Goal: Task Accomplishment & Management: Complete application form

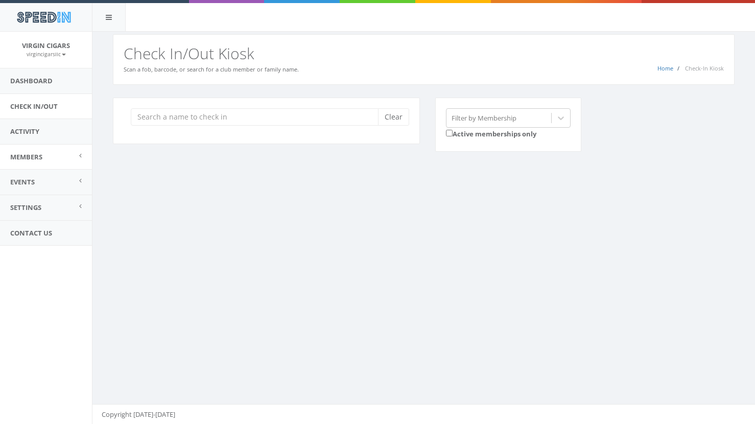
click at [58, 159] on link "Members" at bounding box center [46, 157] width 92 height 25
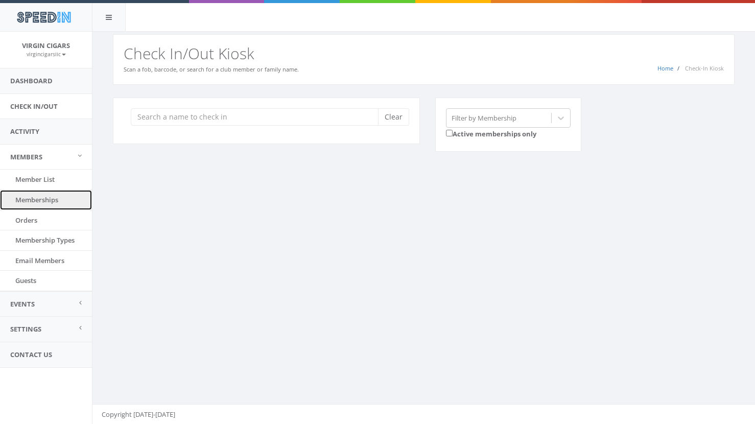
click at [60, 198] on link "Memberships" at bounding box center [46, 200] width 92 height 20
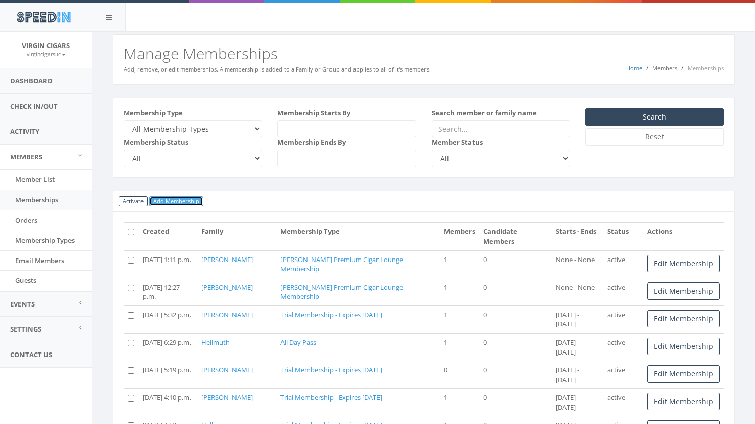
click at [176, 201] on link "Add Membership" at bounding box center [176, 201] width 54 height 11
click at [252, 132] on select "All Membership Types Families with no membership All Day Pass Perdomo Premium C…" at bounding box center [193, 128] width 138 height 17
select select "230"
click at [124, 120] on select "All Membership Types Families with no membership All Day Pass Perdomo Premium C…" at bounding box center [193, 128] width 138 height 17
click at [168, 200] on link "Add Membership" at bounding box center [176, 201] width 54 height 11
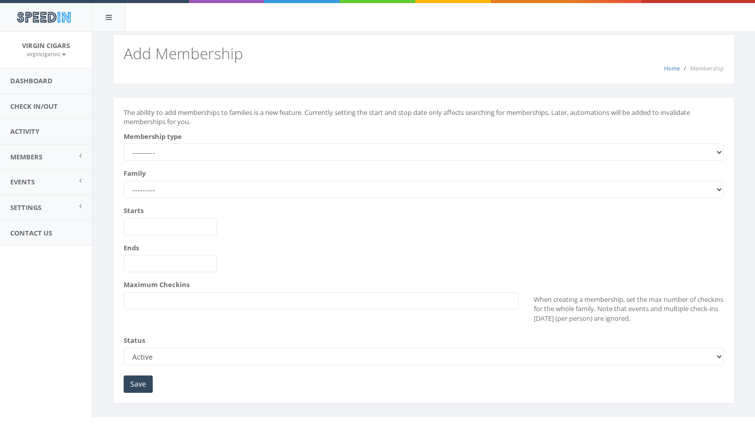
click at [229, 151] on select "--------- All Day Pass [PERSON_NAME] Premium Cigar Lounge Membership Trial Memb…" at bounding box center [424, 152] width 600 height 17
select select "230"
click at [124, 144] on select "--------- All Day Pass Perdomo Premium Cigar Lounge Membership Trial Membership…" at bounding box center [424, 152] width 600 height 17
type input "2025-09-13"
type input "2025-10-13"
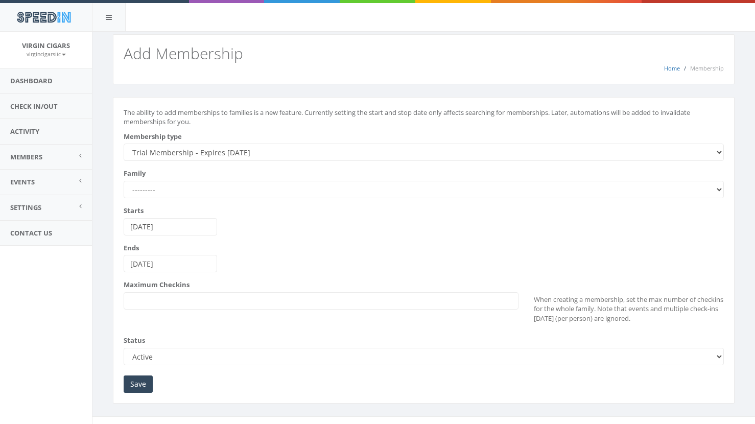
click at [214, 189] on select "--------- Abdur-Razzaaq Angela Freites Barbour Barker Barret Basnight Bobby Bor…" at bounding box center [424, 189] width 600 height 17
click at [264, 196] on select "--------- Abdur-Razzaaq Angela Freites Barbour Barker Barret Basnight Bobby Bor…" at bounding box center [424, 189] width 600 height 17
click at [49, 155] on link "Members" at bounding box center [46, 157] width 92 height 25
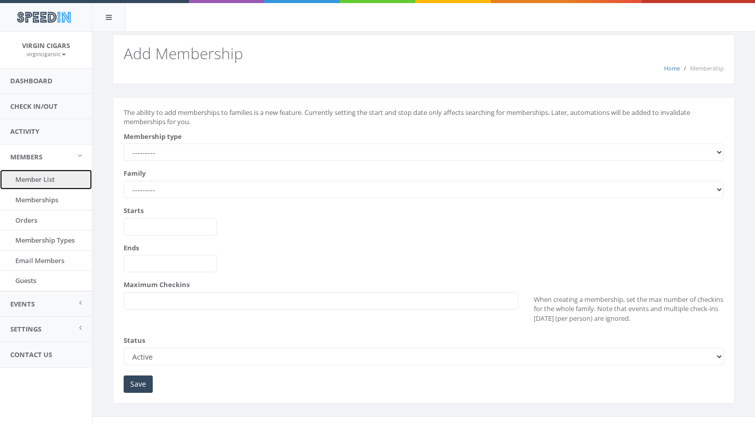
click at [54, 183] on link "Member List" at bounding box center [46, 180] width 92 height 20
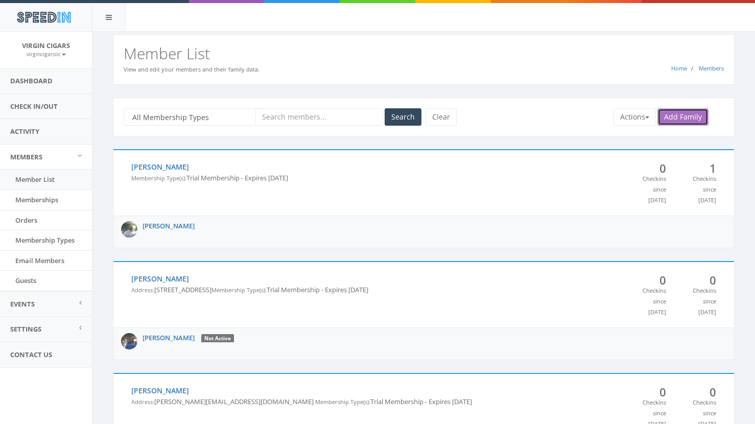
click at [688, 118] on link "Add Family" at bounding box center [683, 116] width 51 height 17
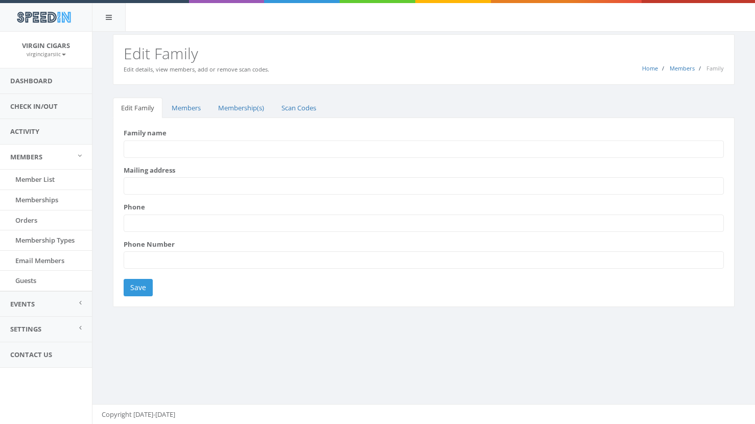
click at [205, 150] on input "Family name" at bounding box center [424, 149] width 600 height 17
type input "[PERSON_NAME]"
click at [268, 188] on input "Mailing address" at bounding box center [424, 185] width 600 height 17
click at [138, 230] on input "Phone" at bounding box center [424, 223] width 600 height 17
type input "9196144562"
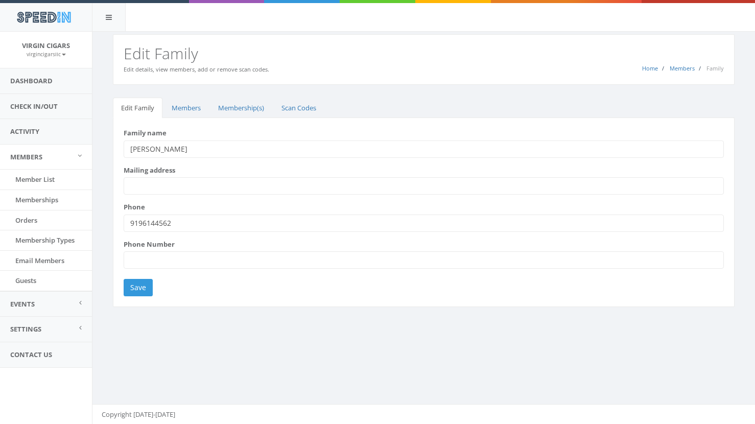
click at [219, 185] on input "Mailing address" at bounding box center [424, 185] width 600 height 17
click at [352, 342] on div "Home Members Family Edit Family Edit details, view members, add or remove scan …" at bounding box center [423, 228] width 663 height 393
click at [142, 286] on input "Save" at bounding box center [138, 287] width 29 height 17
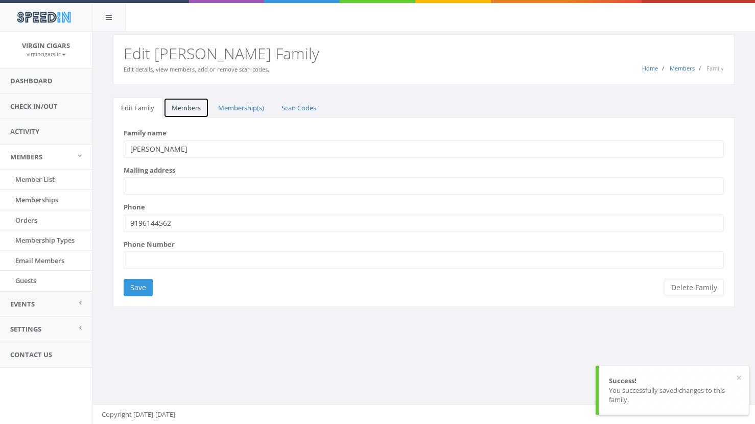
click at [196, 108] on link "Members" at bounding box center [186, 108] width 45 height 21
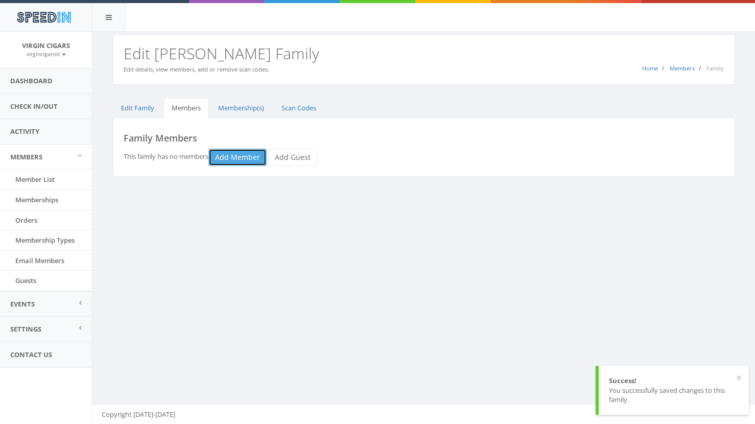
click at [244, 159] on link "Add Member" at bounding box center [238, 157] width 58 height 17
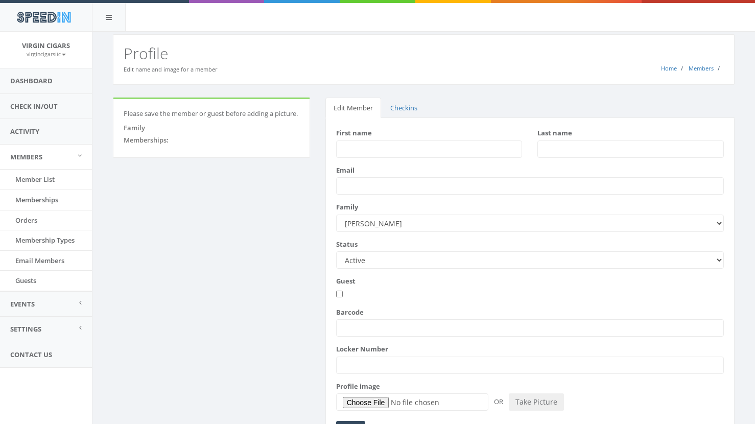
click at [399, 152] on input "First name" at bounding box center [429, 149] width 187 height 17
type input "[PERSON_NAME]"
type input "Shaw"
type input "lamareshaw@yahoo.com"
click at [390, 332] on input "Barcode" at bounding box center [530, 327] width 388 height 17
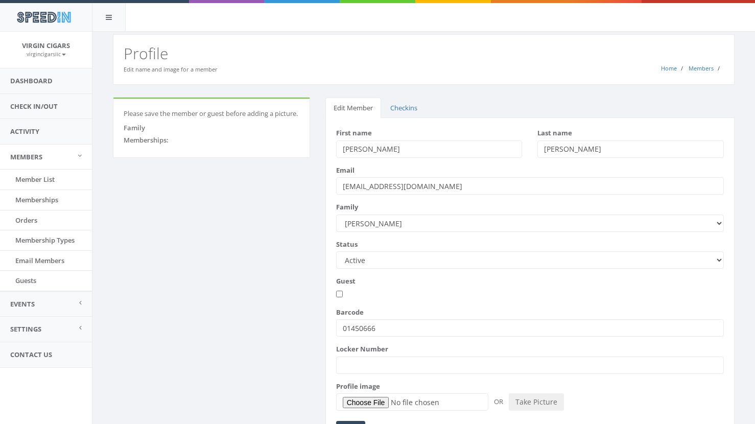
scroll to position [58, 0]
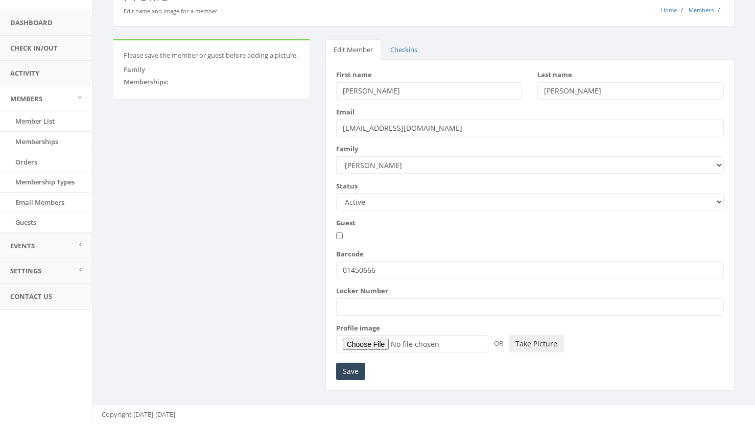
type input "01450666"
click at [544, 346] on button "Take Picture" at bounding box center [536, 343] width 55 height 17
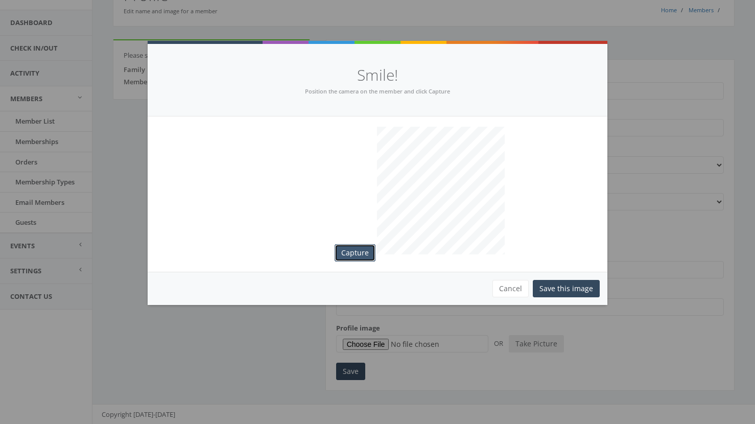
click at [363, 249] on button "Capture" at bounding box center [355, 252] width 41 height 17
click at [584, 289] on button "Save this image" at bounding box center [566, 288] width 67 height 17
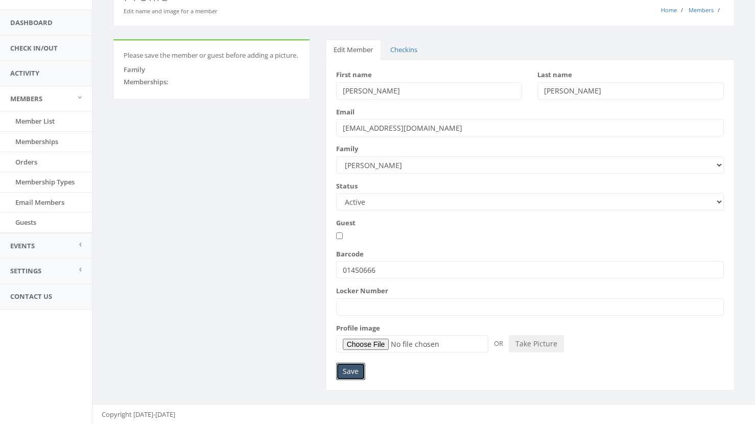
click at [349, 373] on input "Save" at bounding box center [350, 371] width 29 height 17
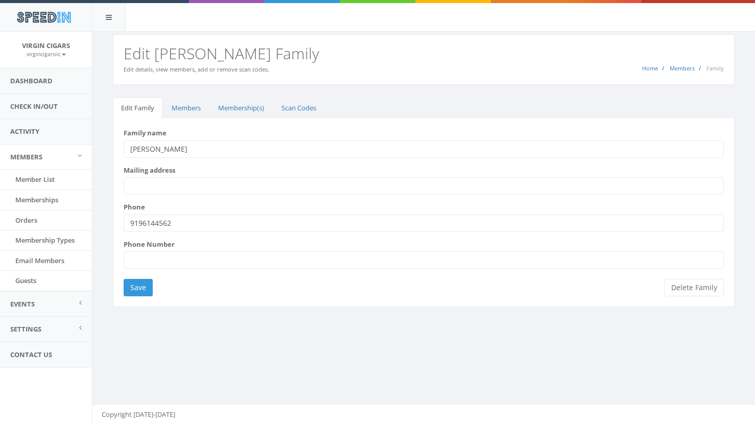
click at [210, 189] on input "Mailing address" at bounding box center [424, 185] width 600 height 17
type input "296 Lassiter Homestead rd. Durham, NC 27713"
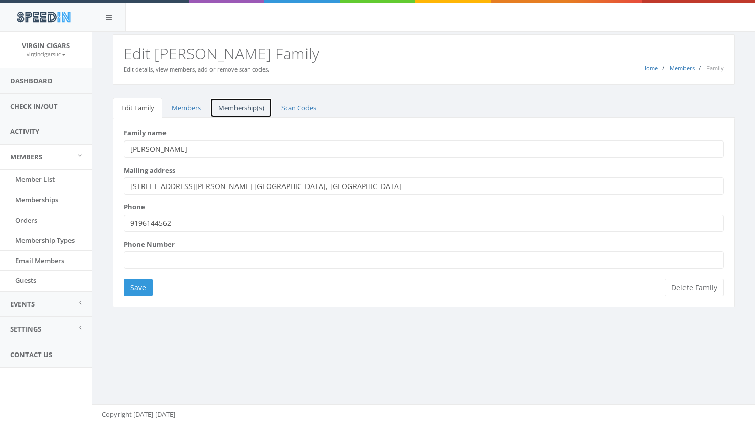
click at [244, 106] on link "Membership(s)" at bounding box center [241, 108] width 62 height 21
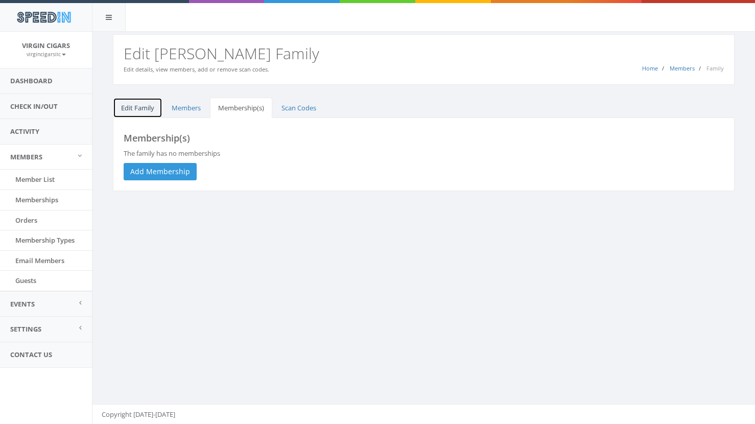
click at [148, 108] on link "Edit Family" at bounding box center [138, 108] width 50 height 21
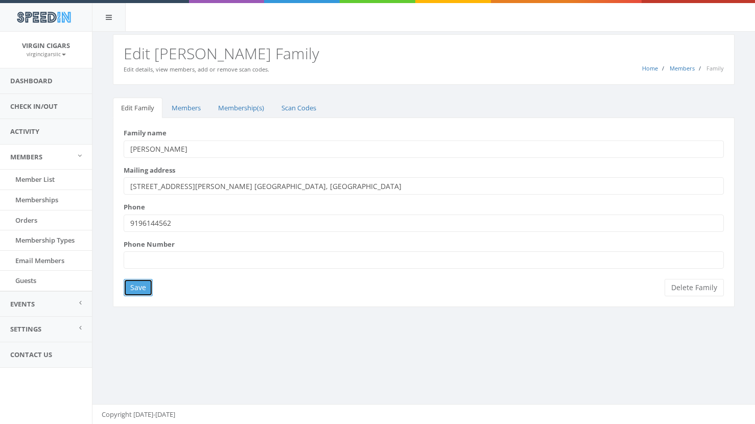
click at [134, 287] on input "Save" at bounding box center [138, 287] width 29 height 17
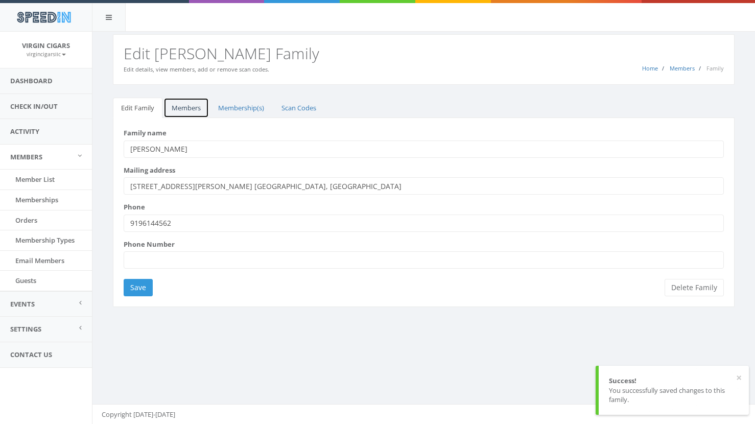
click at [183, 110] on link "Members" at bounding box center [186, 108] width 45 height 21
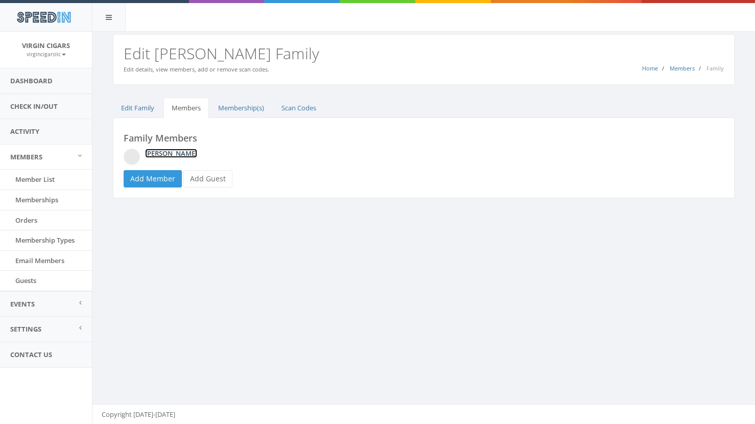
click at [171, 153] on link "[PERSON_NAME]" at bounding box center [171, 153] width 52 height 9
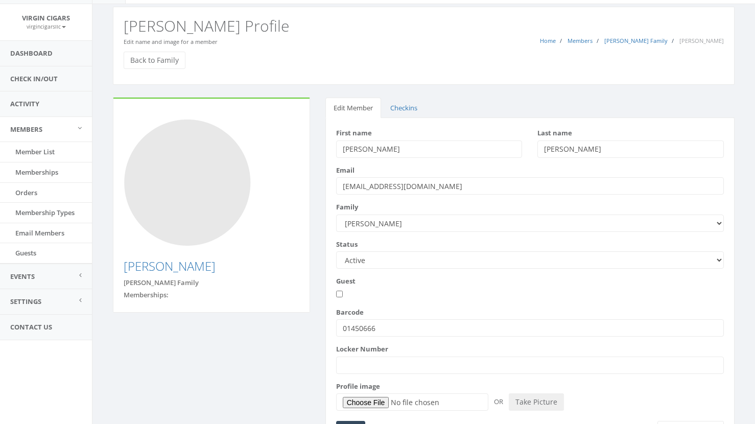
scroll to position [5, 0]
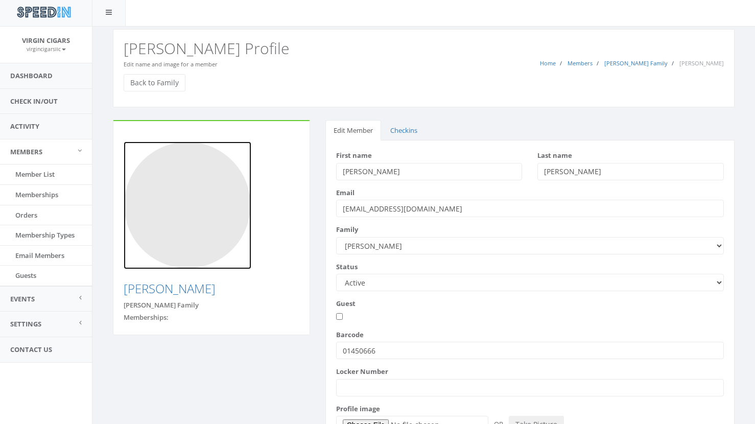
click at [219, 209] on img at bounding box center [188, 206] width 128 height 128
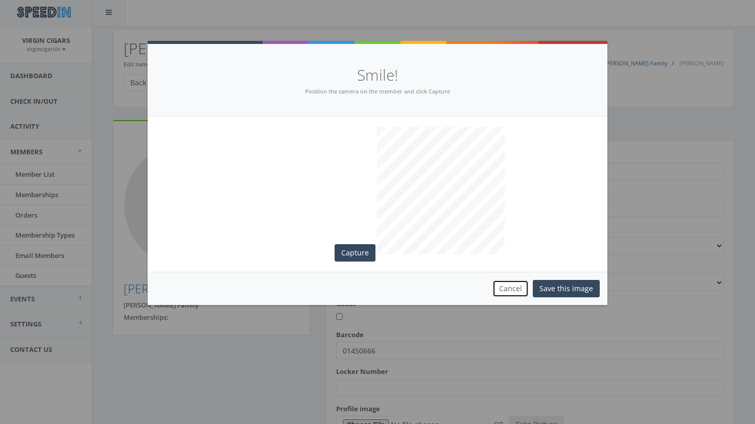
click at [520, 291] on button "Cancel" at bounding box center [511, 288] width 36 height 17
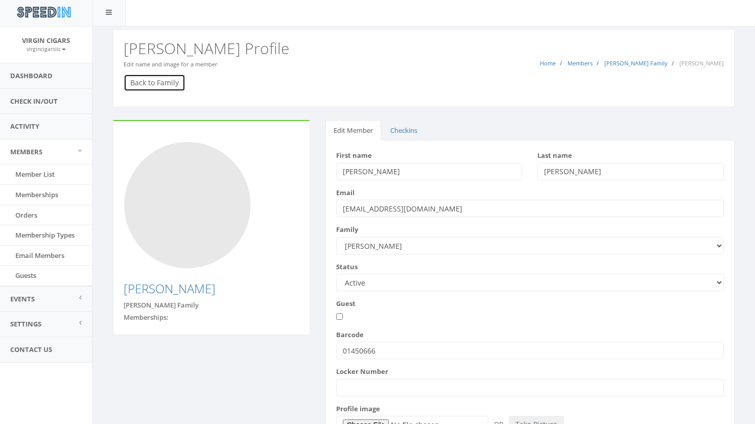
click at [164, 86] on link "Back to Family" at bounding box center [155, 82] width 62 height 17
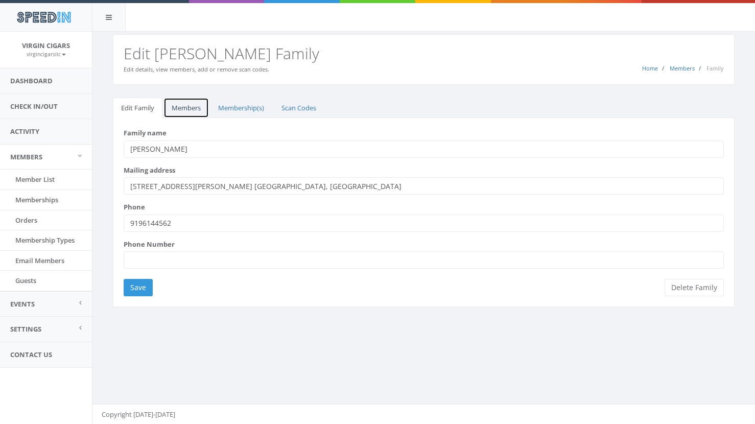
click at [192, 109] on link "Members" at bounding box center [186, 108] width 45 height 21
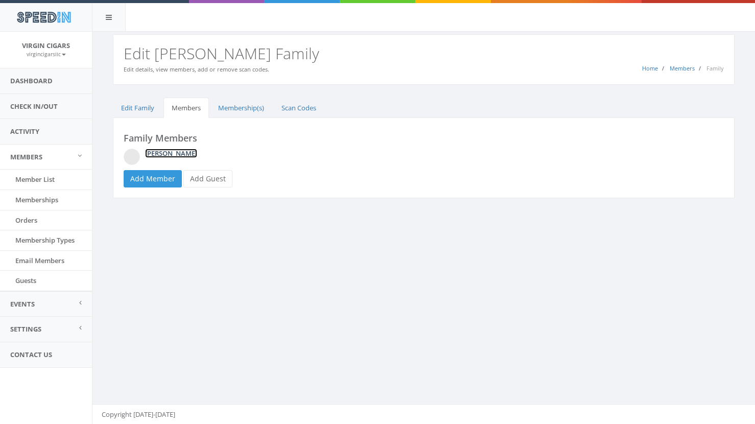
click at [161, 154] on link "Lamar Shaw" at bounding box center [171, 153] width 52 height 9
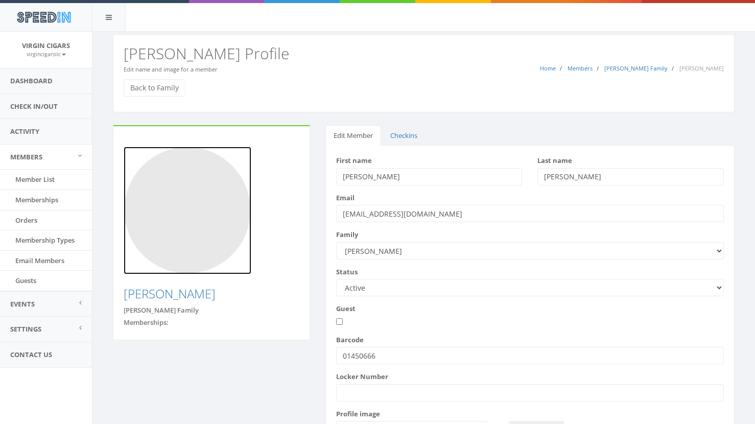
click at [195, 214] on img at bounding box center [188, 211] width 128 height 128
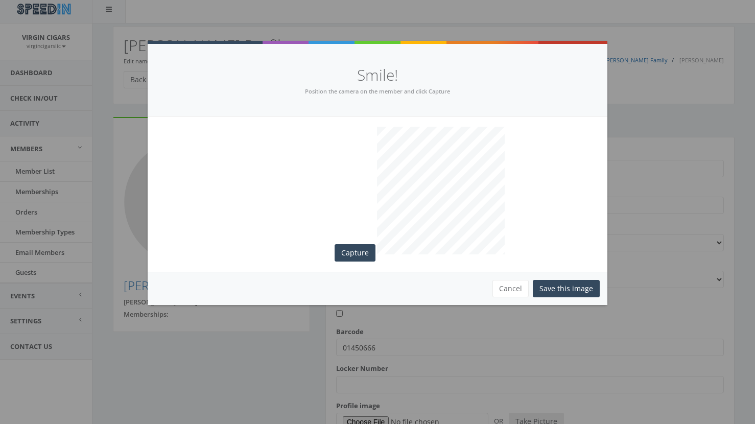
scroll to position [9, 0]
click at [351, 247] on button "Capture" at bounding box center [355, 252] width 41 height 17
click at [553, 289] on button "Save this image" at bounding box center [566, 288] width 67 height 17
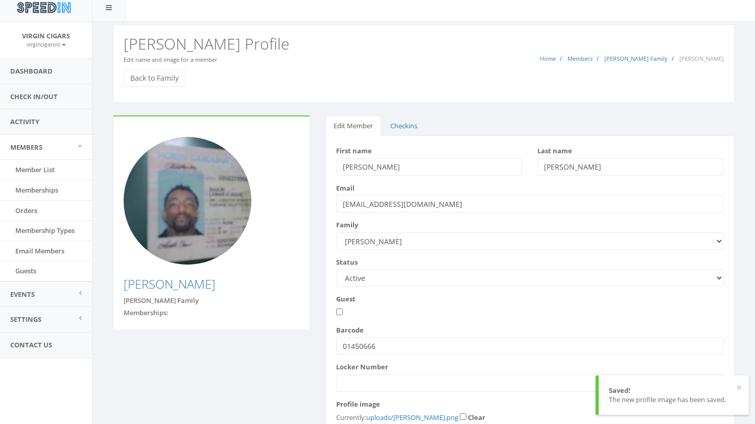
scroll to position [100, 0]
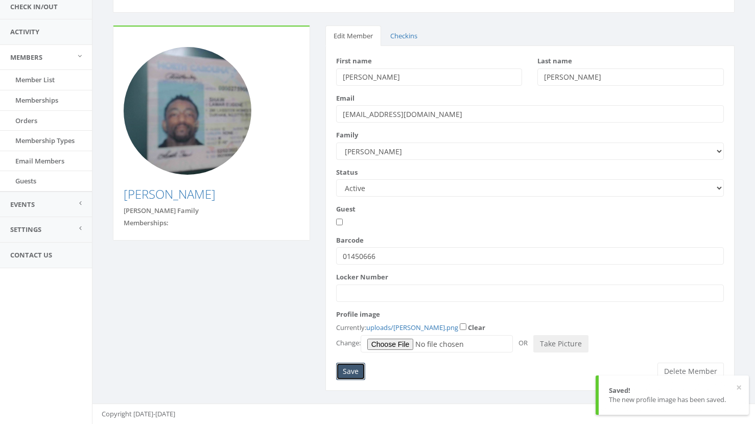
click at [355, 369] on input "Save" at bounding box center [350, 371] width 29 height 17
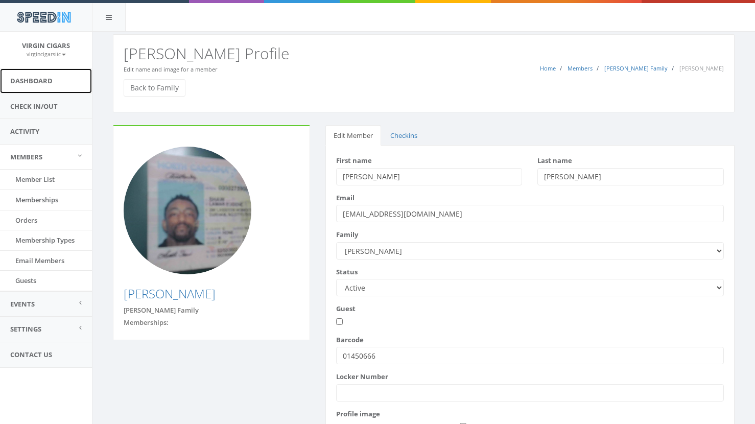
click at [31, 85] on link "Dashboard" at bounding box center [46, 80] width 92 height 25
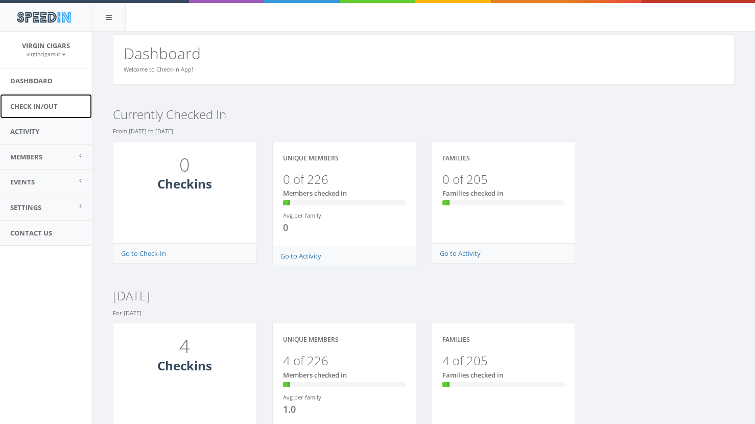
click at [36, 107] on link "Check In/Out" at bounding box center [46, 106] width 92 height 25
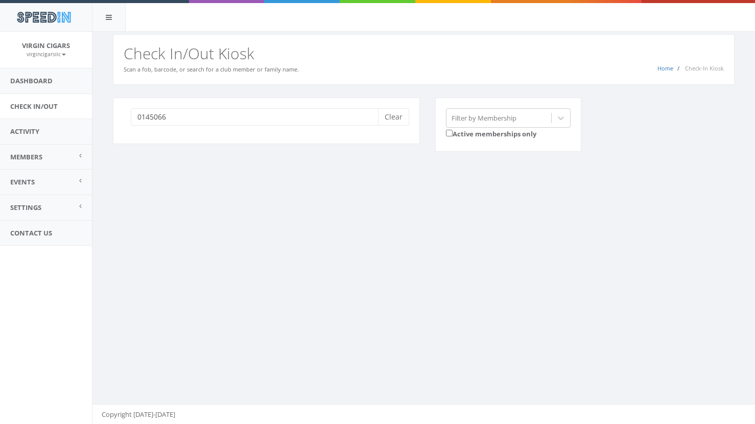
type input "01450666"
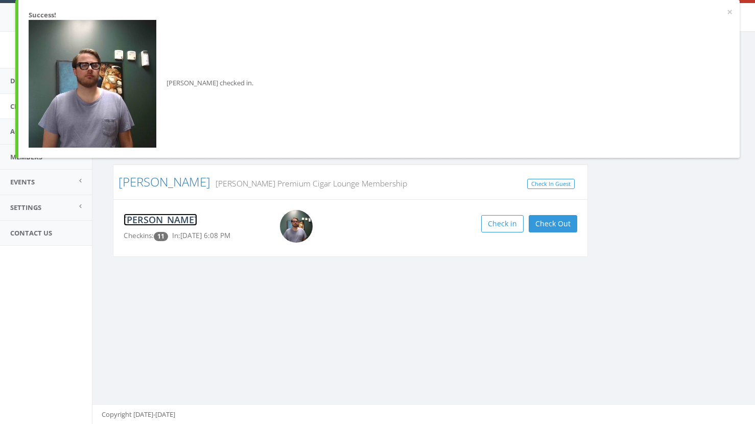
click at [174, 222] on link "[PERSON_NAME]" at bounding box center [161, 220] width 74 height 12
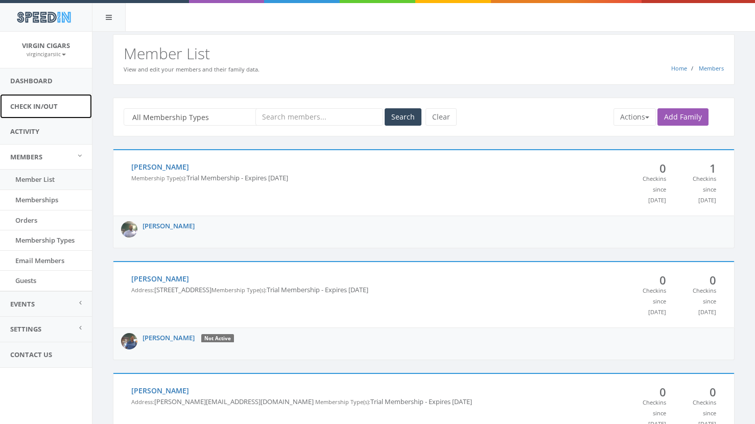
click at [47, 108] on link "Check In/Out" at bounding box center [46, 106] width 92 height 25
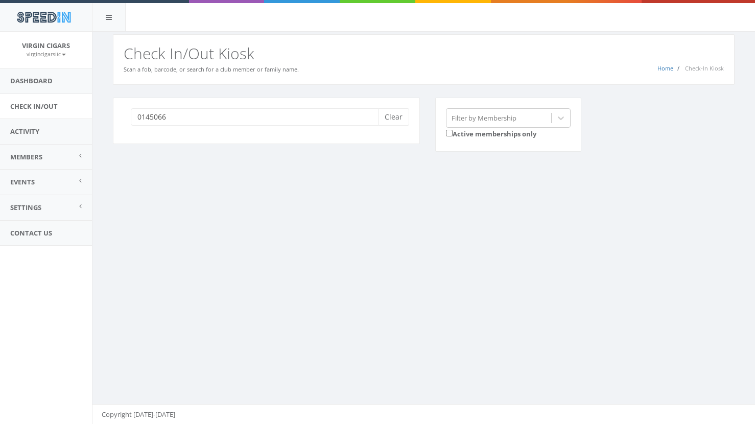
type input "01450666"
type input "g"
